Goal: Task Accomplishment & Management: Use online tool/utility

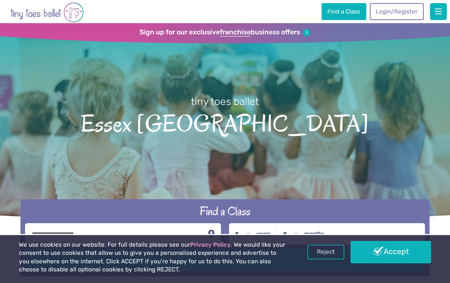
scroll to position [144, 0]
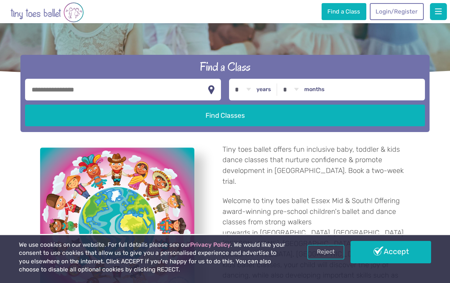
click at [183, 94] on input "text" at bounding box center [123, 90] width 196 height 22
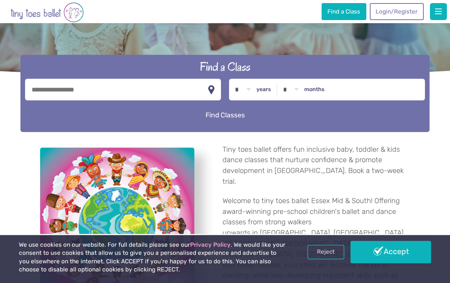
type input "*******"
click at [212, 117] on button "Find Classes" at bounding box center [225, 115] width 400 height 22
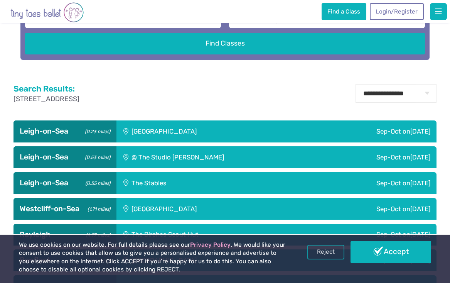
scroll to position [272, 0]
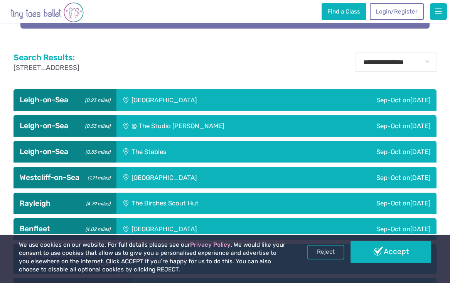
click at [187, 101] on div "[GEOGRAPHIC_DATA]" at bounding box center [207, 100] width 181 height 22
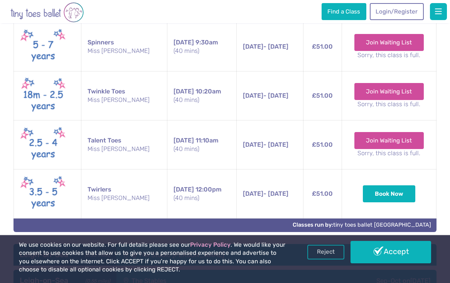
scroll to position [423, 0]
